Goal: Information Seeking & Learning: Understand process/instructions

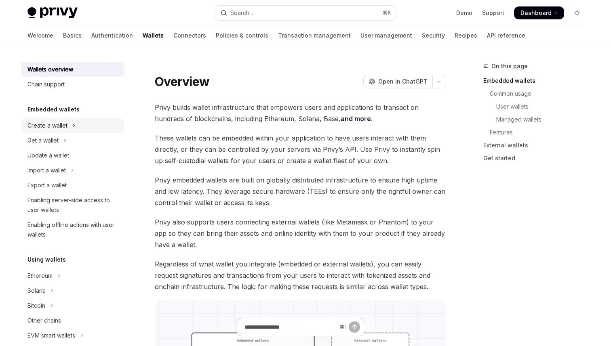
click at [48, 124] on div "Create a wallet" at bounding box center [47, 126] width 40 height 10
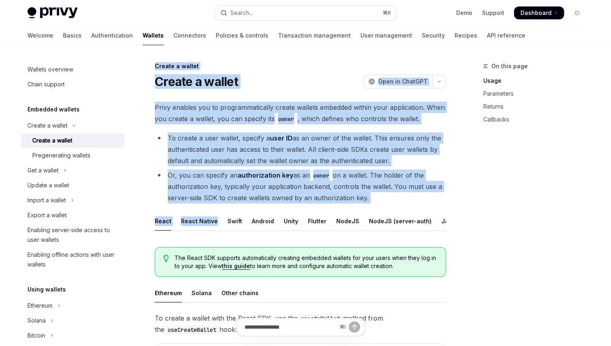
drag, startPoint x: 155, startPoint y: 65, endPoint x: 219, endPoint y: 217, distance: 165.4
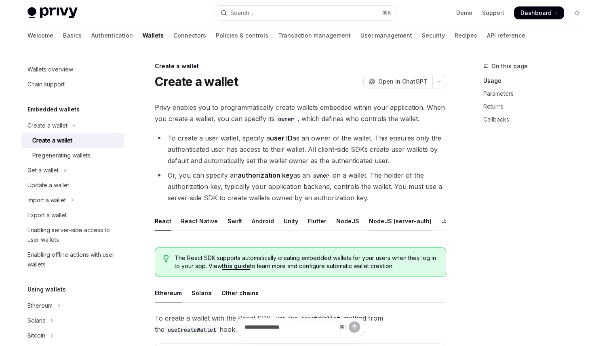
click at [371, 230] on div "NodeJS (server-auth)" at bounding box center [400, 221] width 63 height 19
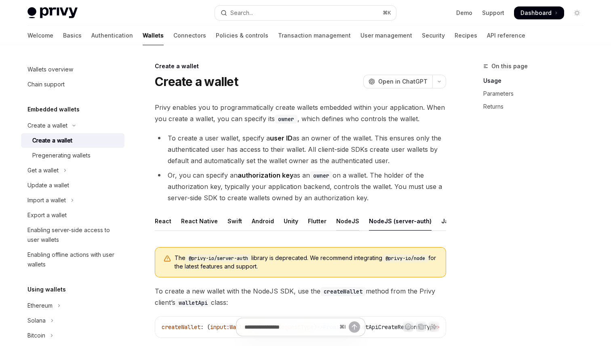
click at [346, 225] on div "NodeJS" at bounding box center [347, 221] width 23 height 19
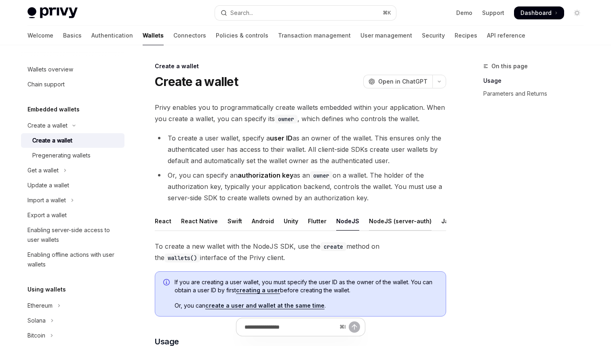
click at [394, 223] on div "NodeJS (server-auth)" at bounding box center [400, 221] width 63 height 19
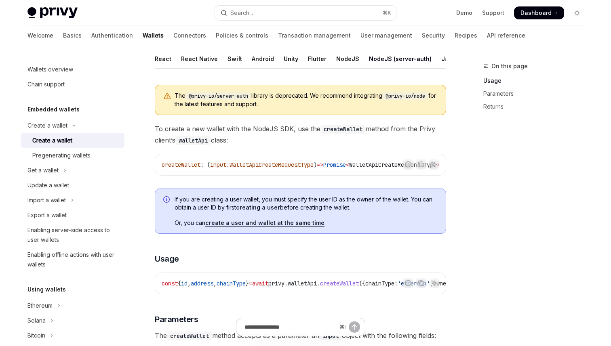
scroll to position [107, 0]
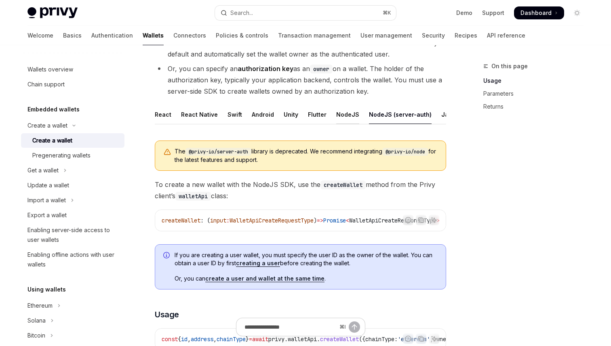
click at [343, 111] on div "NodeJS" at bounding box center [347, 114] width 23 height 19
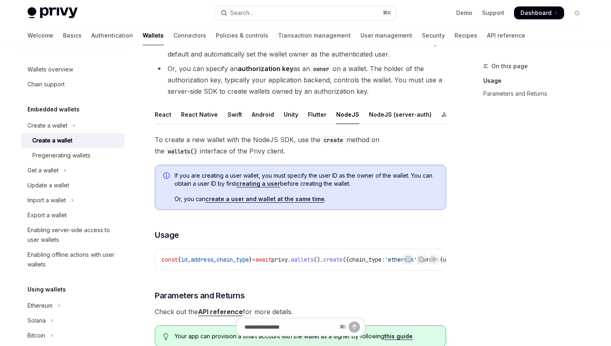
click at [244, 199] on link "create a user and wallet at the same time" at bounding box center [264, 199] width 119 height 7
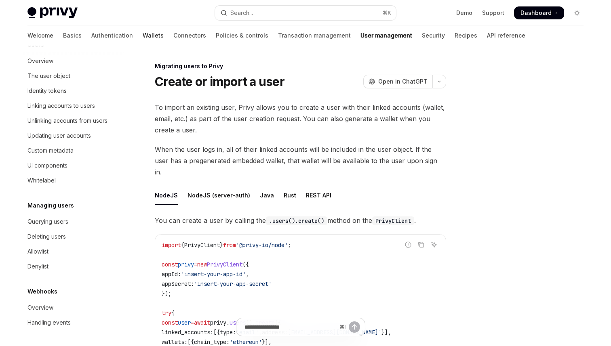
click at [143, 38] on link "Wallets" at bounding box center [153, 35] width 21 height 19
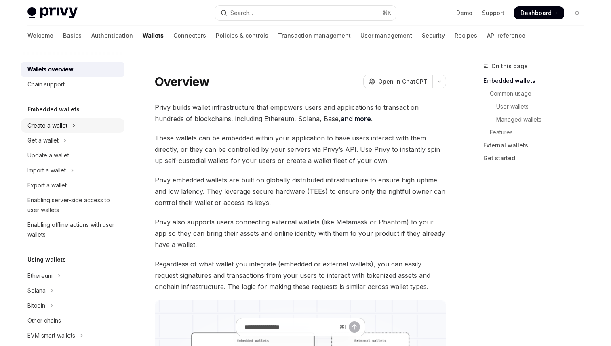
click at [54, 126] on div "Create a wallet" at bounding box center [47, 126] width 40 height 10
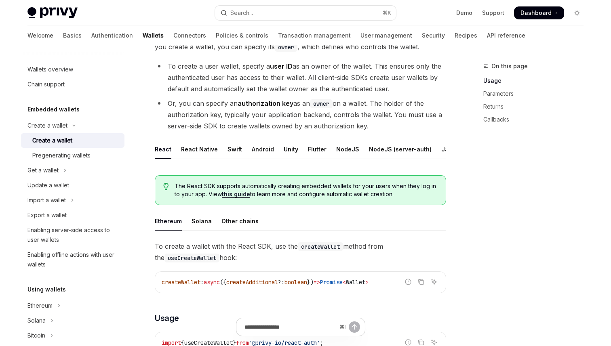
scroll to position [73, 0]
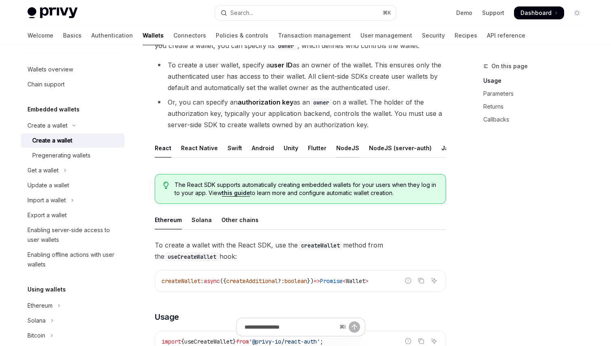
click at [343, 150] on div "NodeJS" at bounding box center [347, 148] width 23 height 19
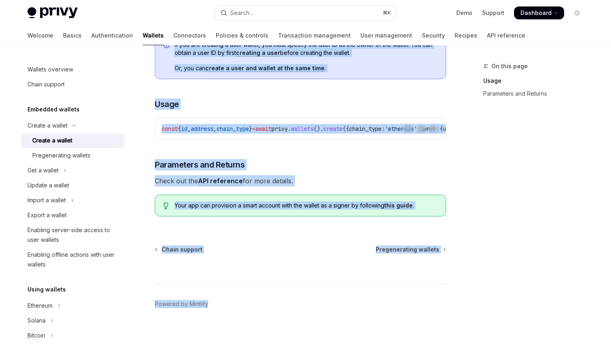
scroll to position [248, 0]
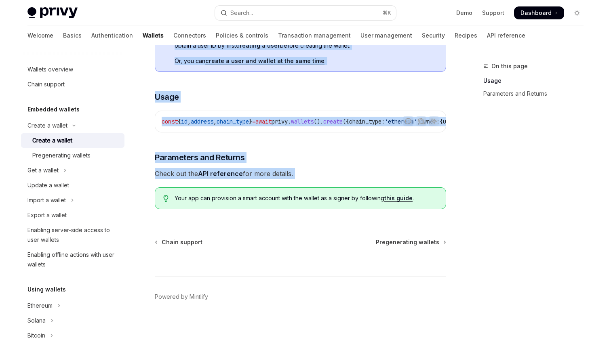
drag, startPoint x: 156, startPoint y: 65, endPoint x: 438, endPoint y: 184, distance: 306.1
click at [438, 184] on div "Create a wallet Create a wallet OpenAI Open in ChatGPT OpenAI Open in ChatGPT P…" at bounding box center [225, 82] width 446 height 530
copy div "Create a wallet Create a wallet OpenAI Open in ChatGPT OpenAI Open in ChatGPT P…"
click at [280, 57] on link "create a user and wallet at the same time" at bounding box center [264, 60] width 119 height 7
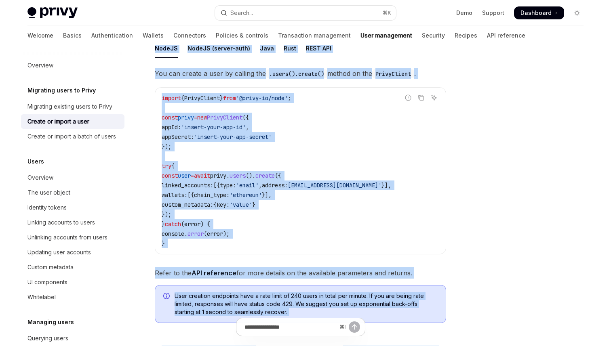
scroll to position [169, 0]
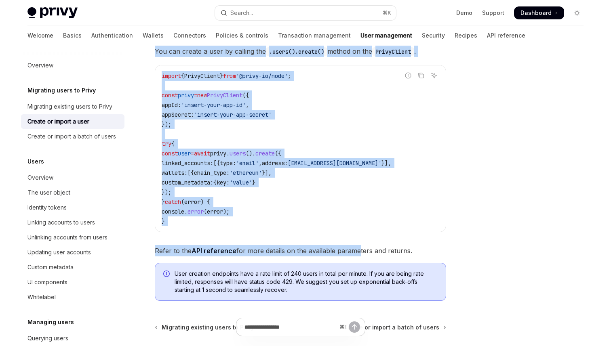
drag, startPoint x: 155, startPoint y: 78, endPoint x: 356, endPoint y: 236, distance: 256.2
click at [356, 236] on div "Migrating users to Privy Create or import a user OpenAI Open in ChatGPT OpenAI …" at bounding box center [225, 162] width 446 height 540
type textarea "*"
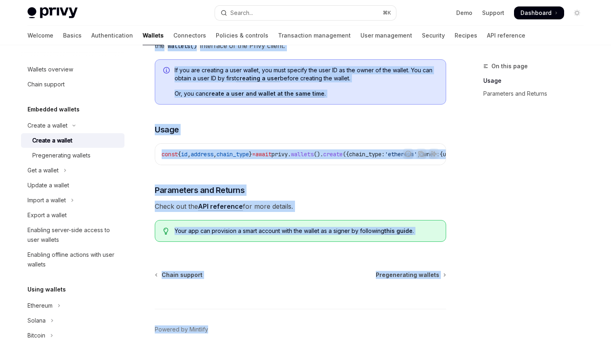
scroll to position [248, 0]
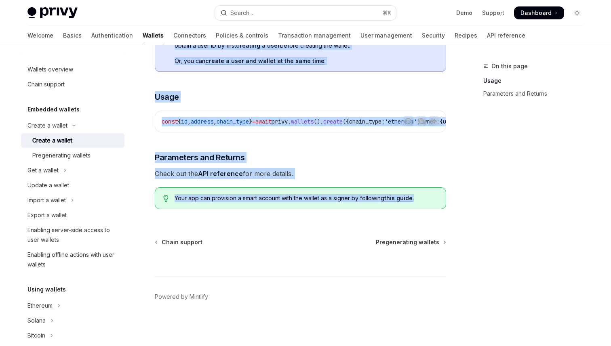
drag, startPoint x: 156, startPoint y: 66, endPoint x: 421, endPoint y: 215, distance: 303.8
click at [421, 215] on div "Create a wallet Create a wallet OpenAI Open in ChatGPT OpenAI Open in ChatGPT P…" at bounding box center [225, 82] width 446 height 530
copy div "Create a wallet Create a wallet OpenAI Open in ChatGPT OpenAI Open in ChatGPT P…"
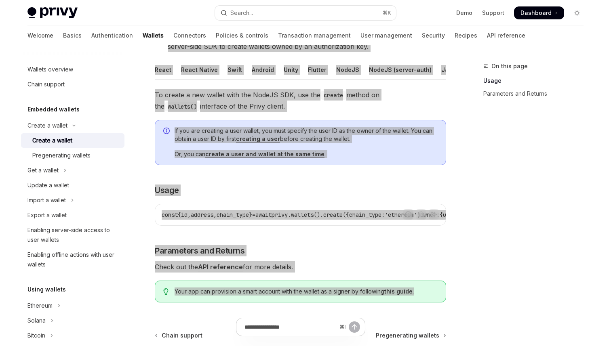
scroll to position [135, 0]
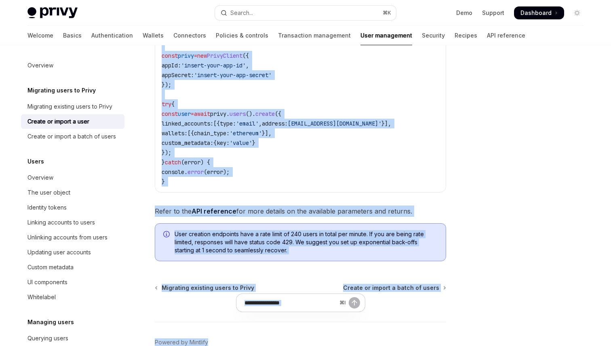
scroll to position [243, 0]
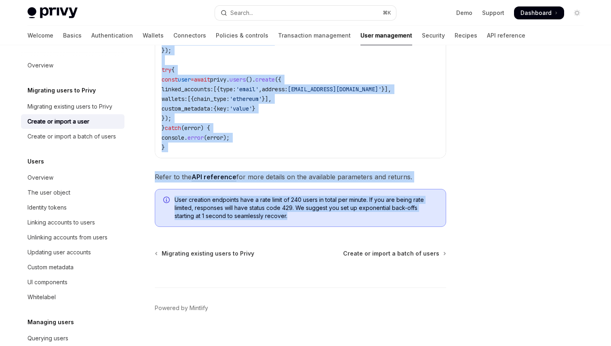
drag, startPoint x: 156, startPoint y: 82, endPoint x: 424, endPoint y: 213, distance: 299.1
click at [424, 213] on div "Migrating users to Privy Create or import a user OpenAI Open in ChatGPT OpenAI …" at bounding box center [225, 88] width 446 height 540
copy div "Create or import a user OpenAI Open in ChatGPT OpenAI Open in ChatGPT To import…"
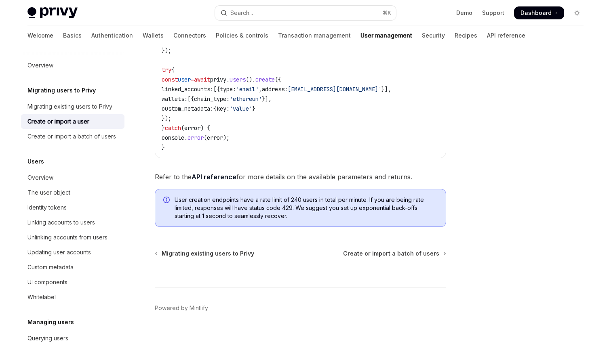
click at [287, 227] on div "Migrating users to Privy Create or import a user OpenAI Open in ChatGPT OpenAI …" at bounding box center [225, 88] width 446 height 540
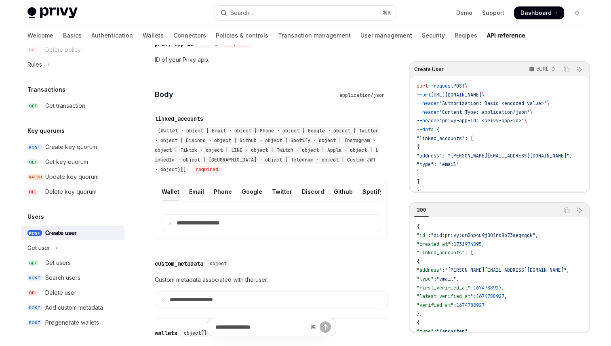
scroll to position [254, 0]
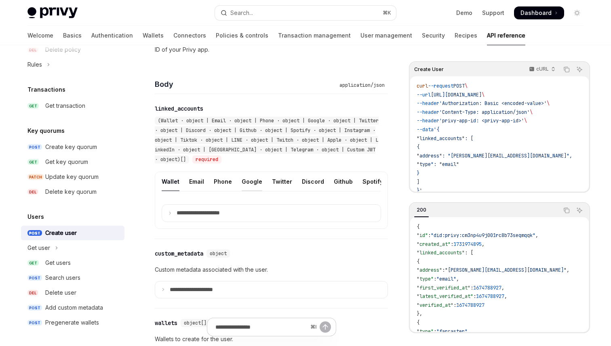
click at [250, 184] on div "Google" at bounding box center [252, 181] width 21 height 19
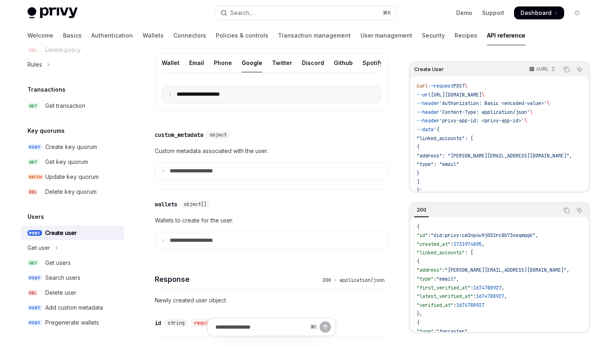
click at [172, 95] on summary "**********" at bounding box center [271, 94] width 219 height 17
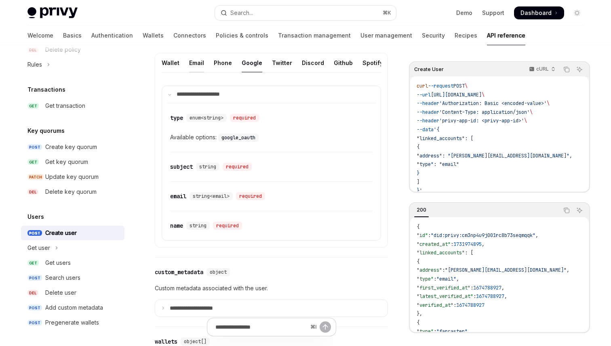
click at [193, 61] on div "Email" at bounding box center [196, 62] width 15 height 19
type textarea "*"
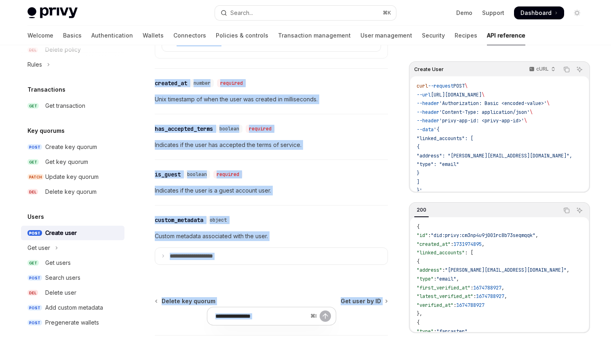
scroll to position [1045, 0]
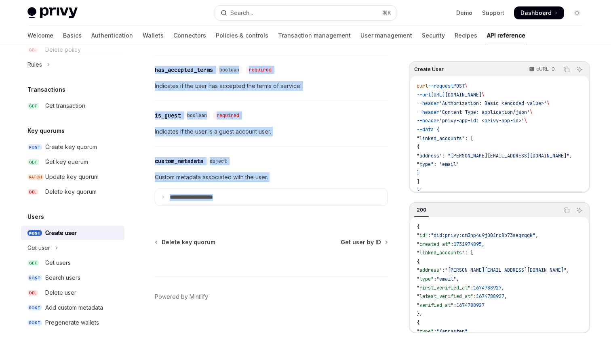
drag, startPoint x: 156, startPoint y: 81, endPoint x: 295, endPoint y: 215, distance: 192.9
copy div "Create user OpenAI Open in ChatGPT Create a new user with linked accounts. Opti…"
